Goal: Use online tool/utility: Use online tool/utility

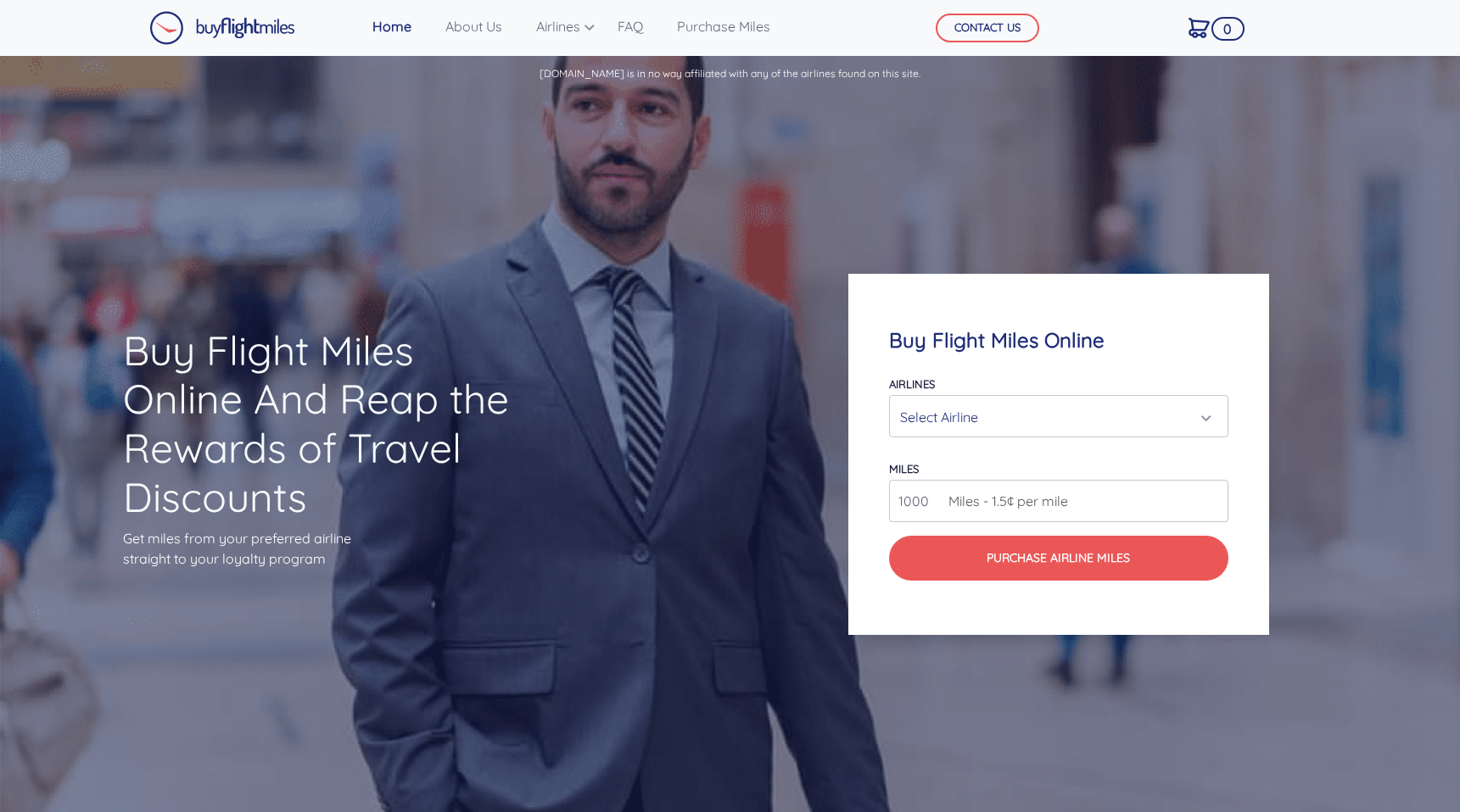
click at [1036, 419] on div "Select Airline" at bounding box center [1053, 417] width 307 height 32
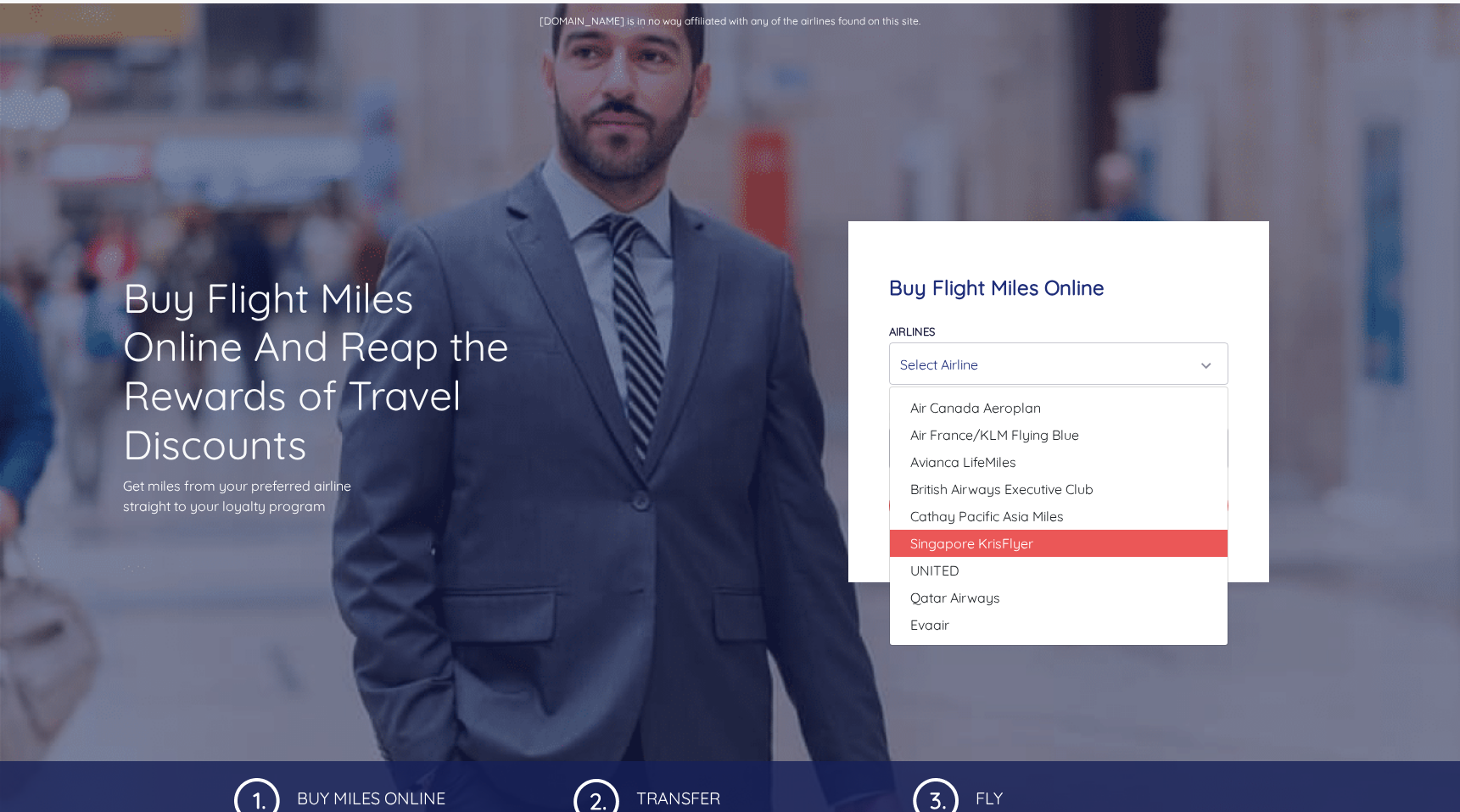
scroll to position [83, 0]
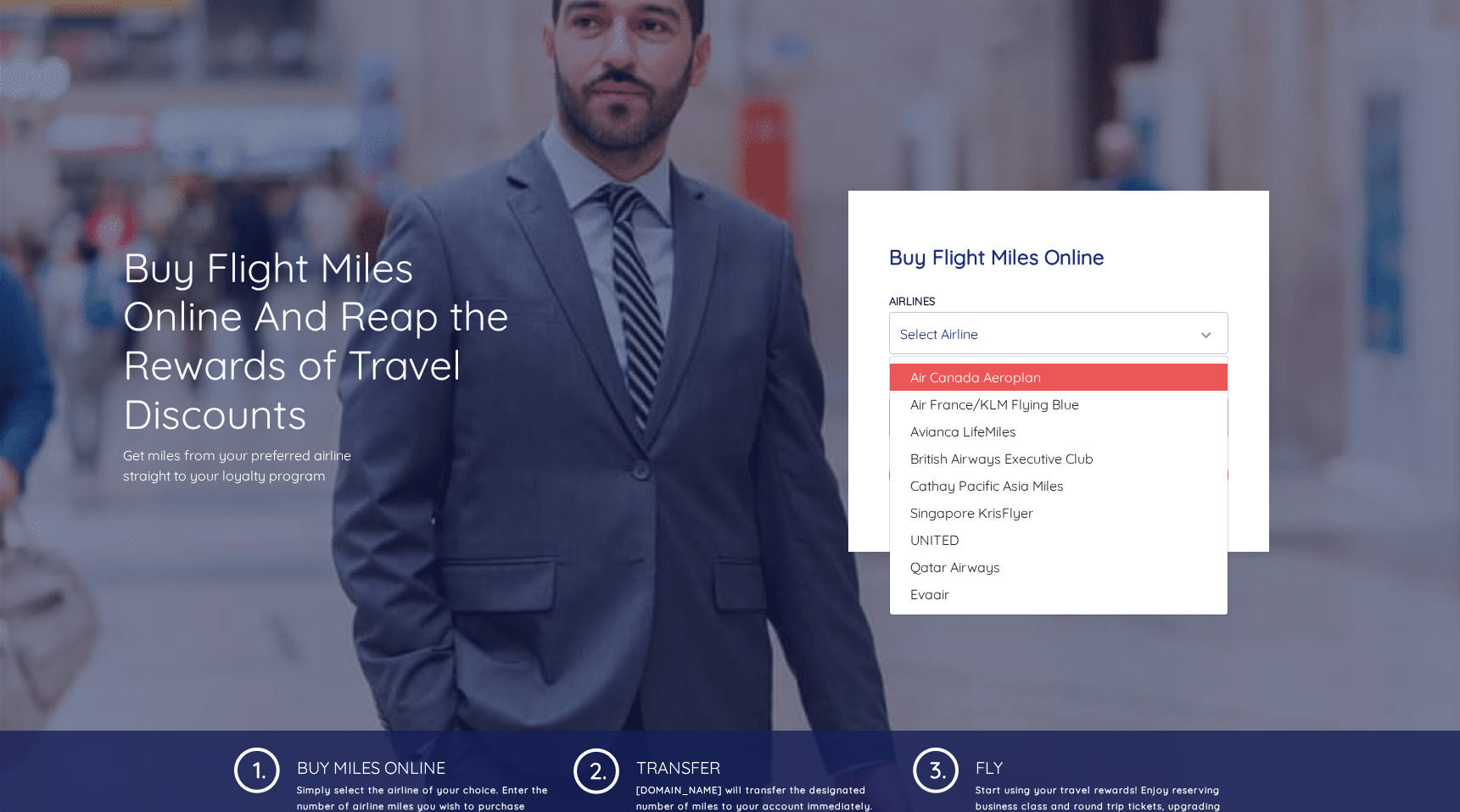
click at [1043, 379] on link "Air Canada Aeroplan" at bounding box center [1059, 377] width 338 height 27
select select "Air Canada Aeroplan"
type input "80000"
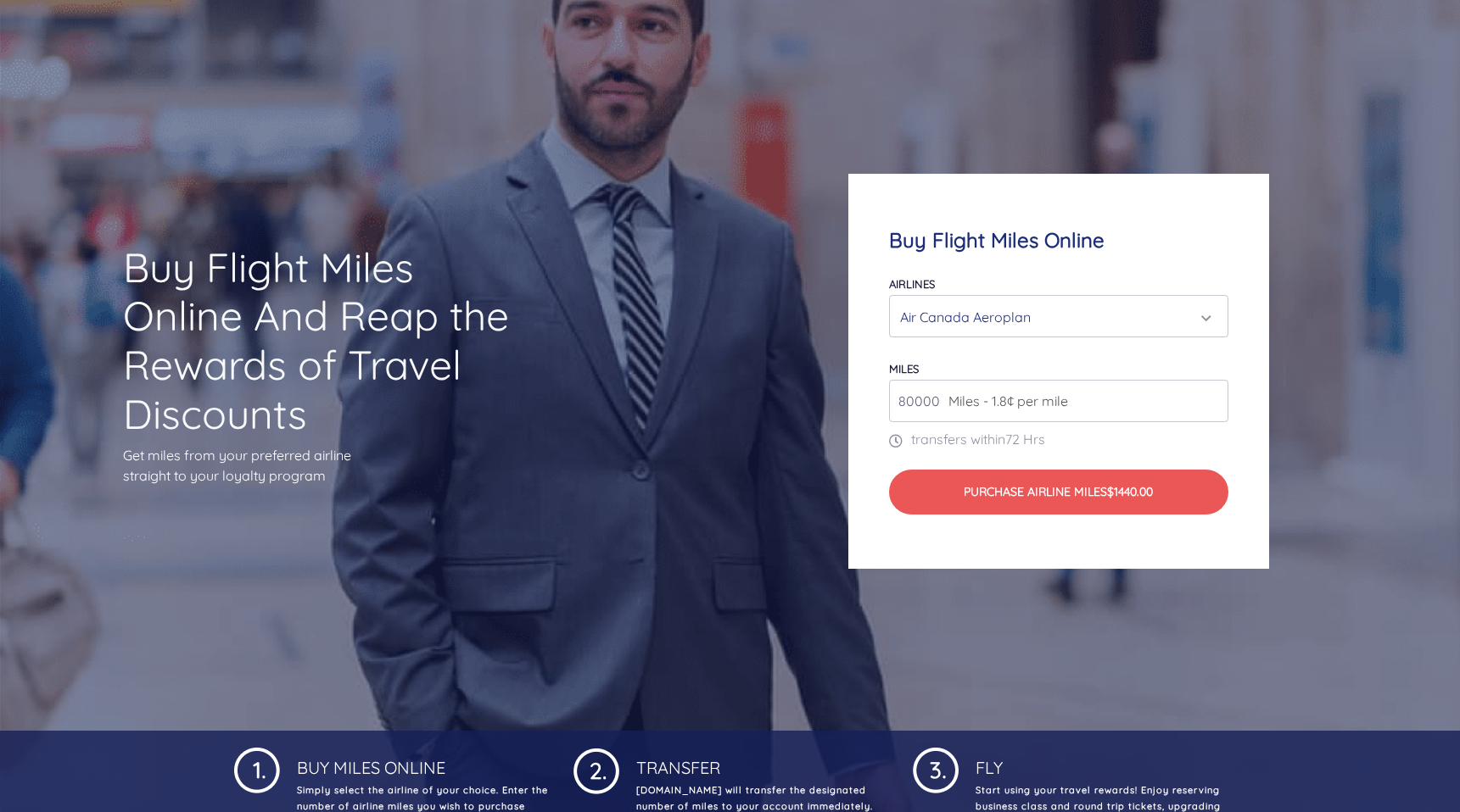
click at [1118, 309] on div "Air Canada Aeroplan" at bounding box center [1053, 317] width 307 height 32
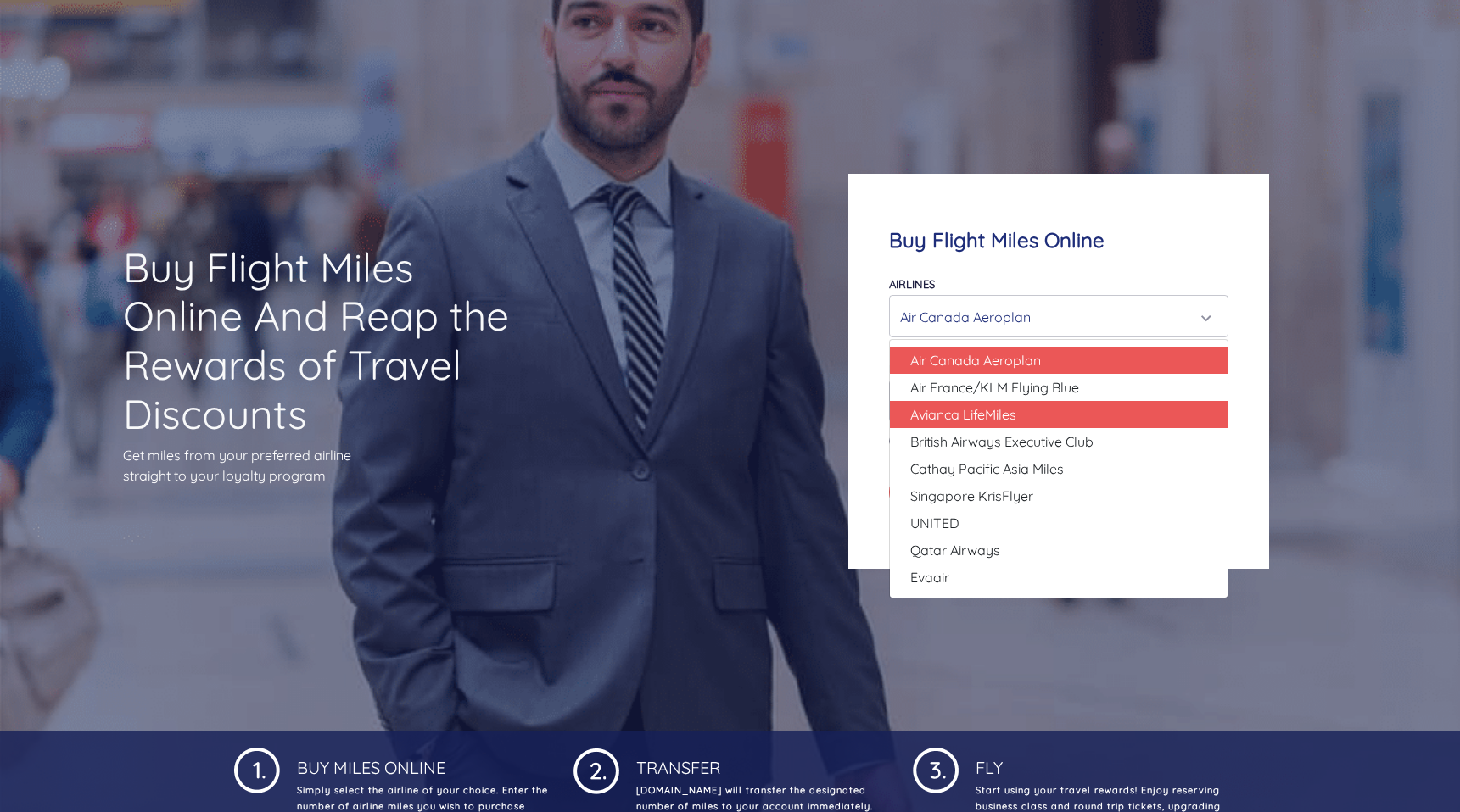
click at [1115, 403] on link "Avianca LifeMiles" at bounding box center [1059, 414] width 338 height 27
select select "Avianca LifeMiles"
type input "49000"
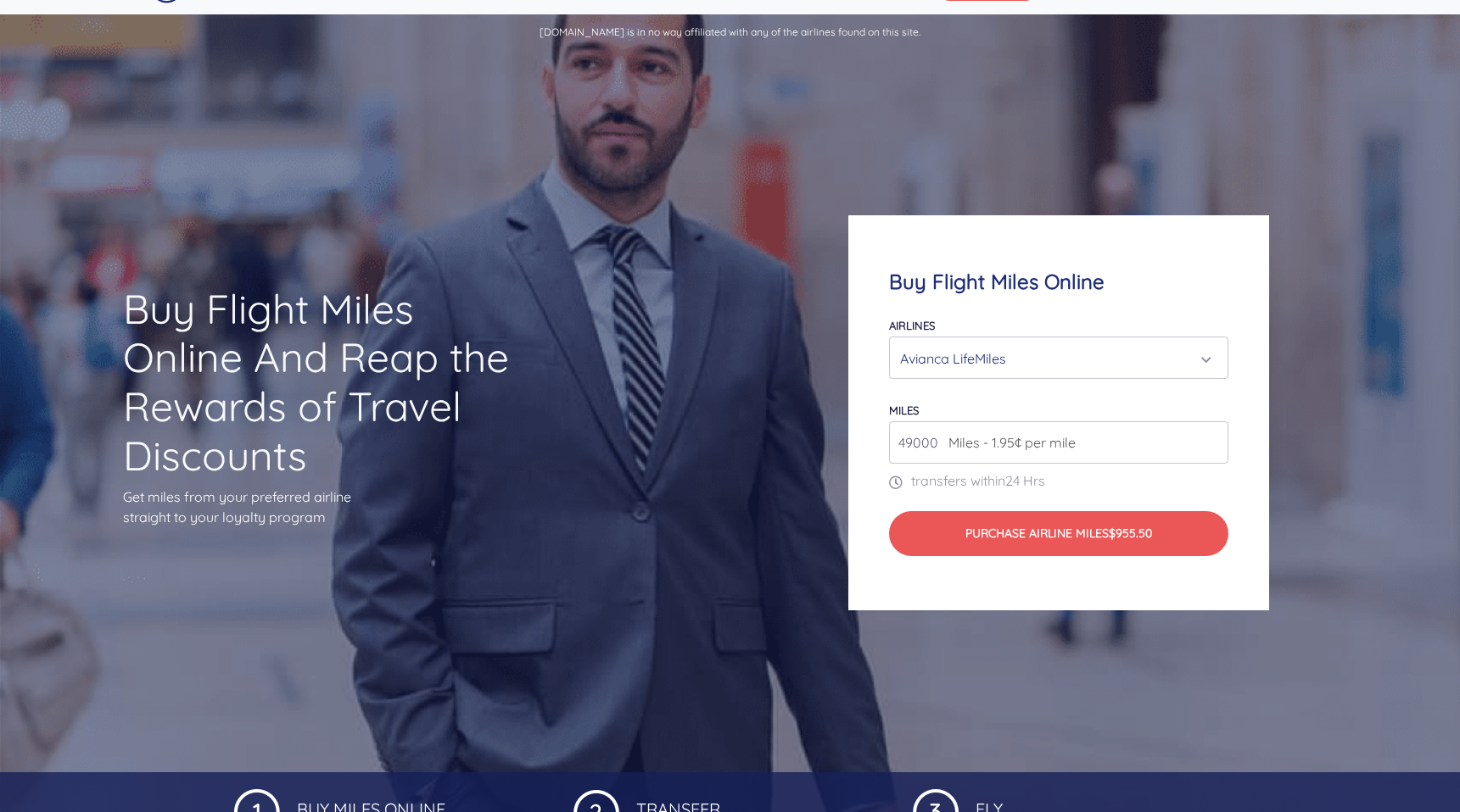
scroll to position [0, 0]
